Goal: Task Accomplishment & Management: Use online tool/utility

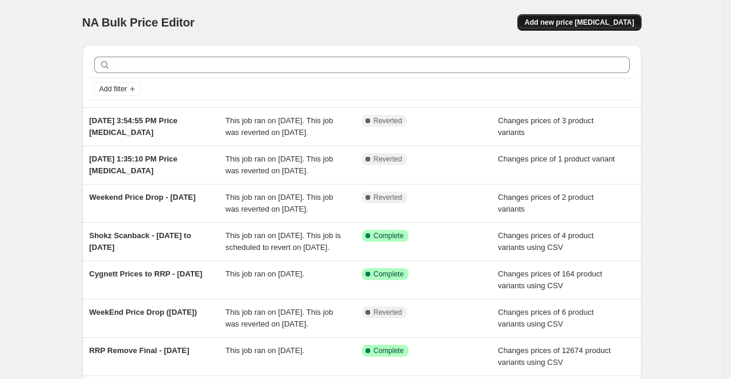
click at [622, 19] on span "Add new price [MEDICAL_DATA]" at bounding box center [580, 22] width 110 height 9
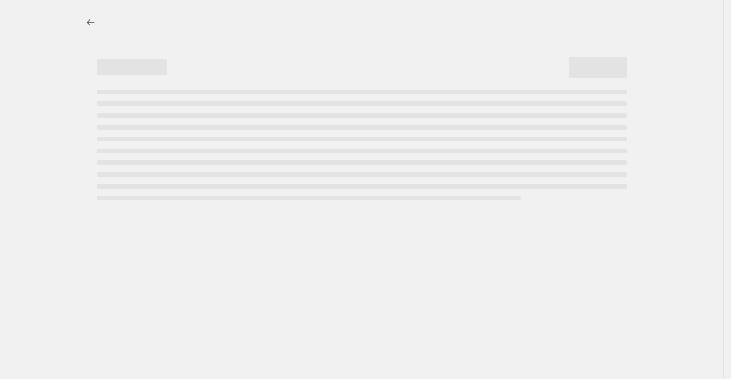
select select "percentage"
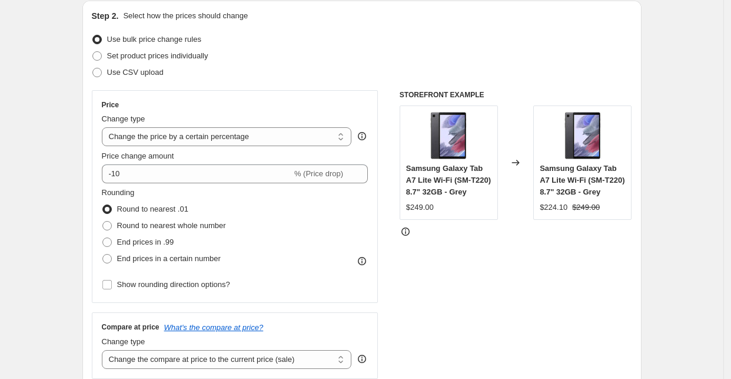
scroll to position [131, 0]
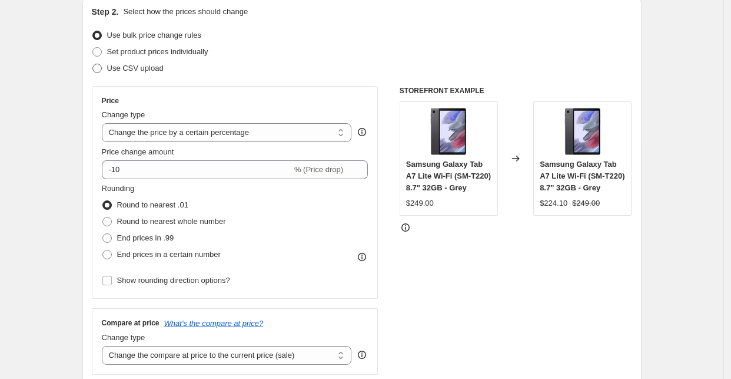
click at [134, 71] on span "Use CSV upload" at bounding box center [135, 68] width 57 height 9
click at [93, 64] on input "Use CSV upload" at bounding box center [92, 64] width 1 height 1
radio input "true"
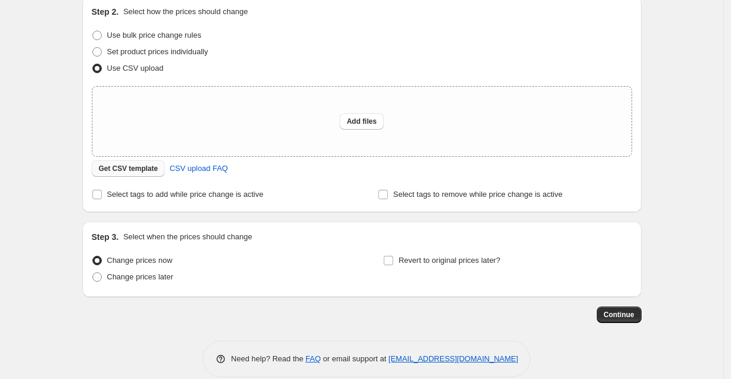
click at [115, 170] on span "Get CSV template" at bounding box center [128, 168] width 59 height 9
